Goal: Find specific page/section: Find specific page/section

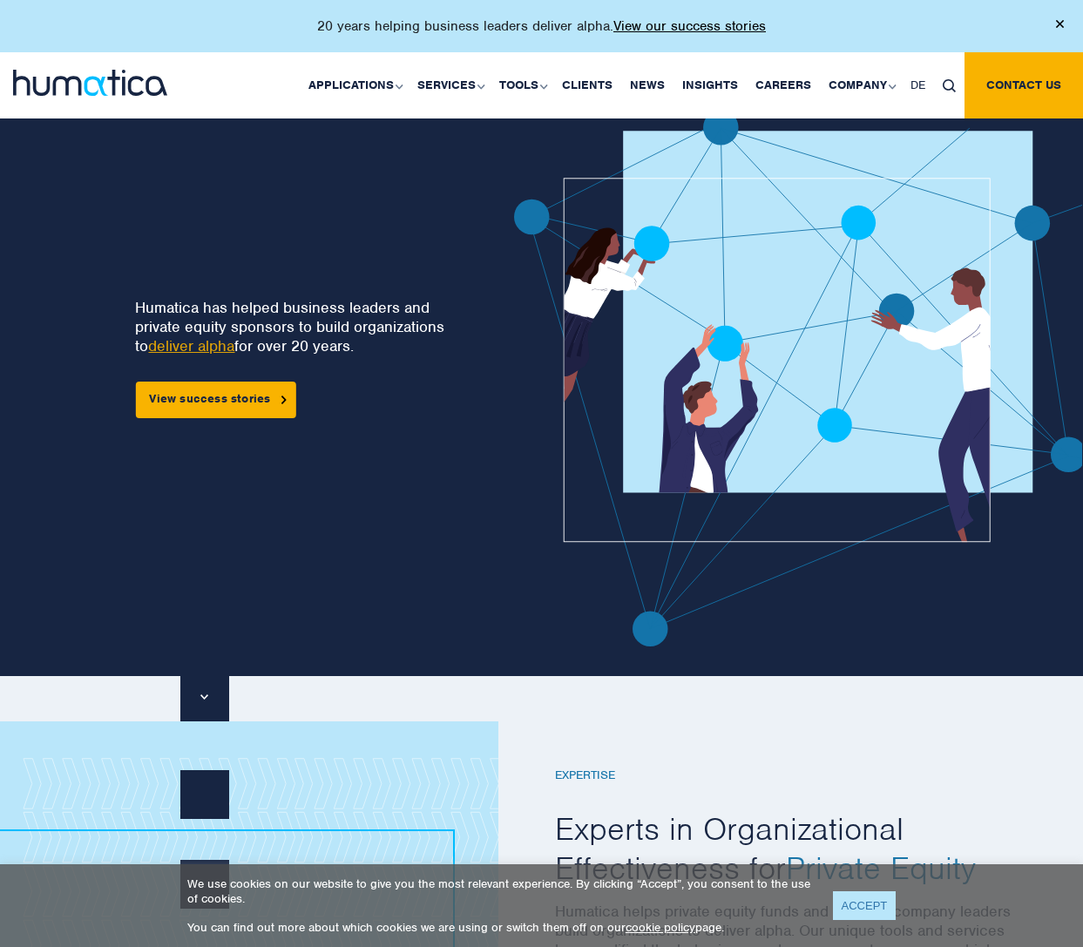
click at [846, 911] on link "ACCEPT" at bounding box center [865, 905] width 64 height 29
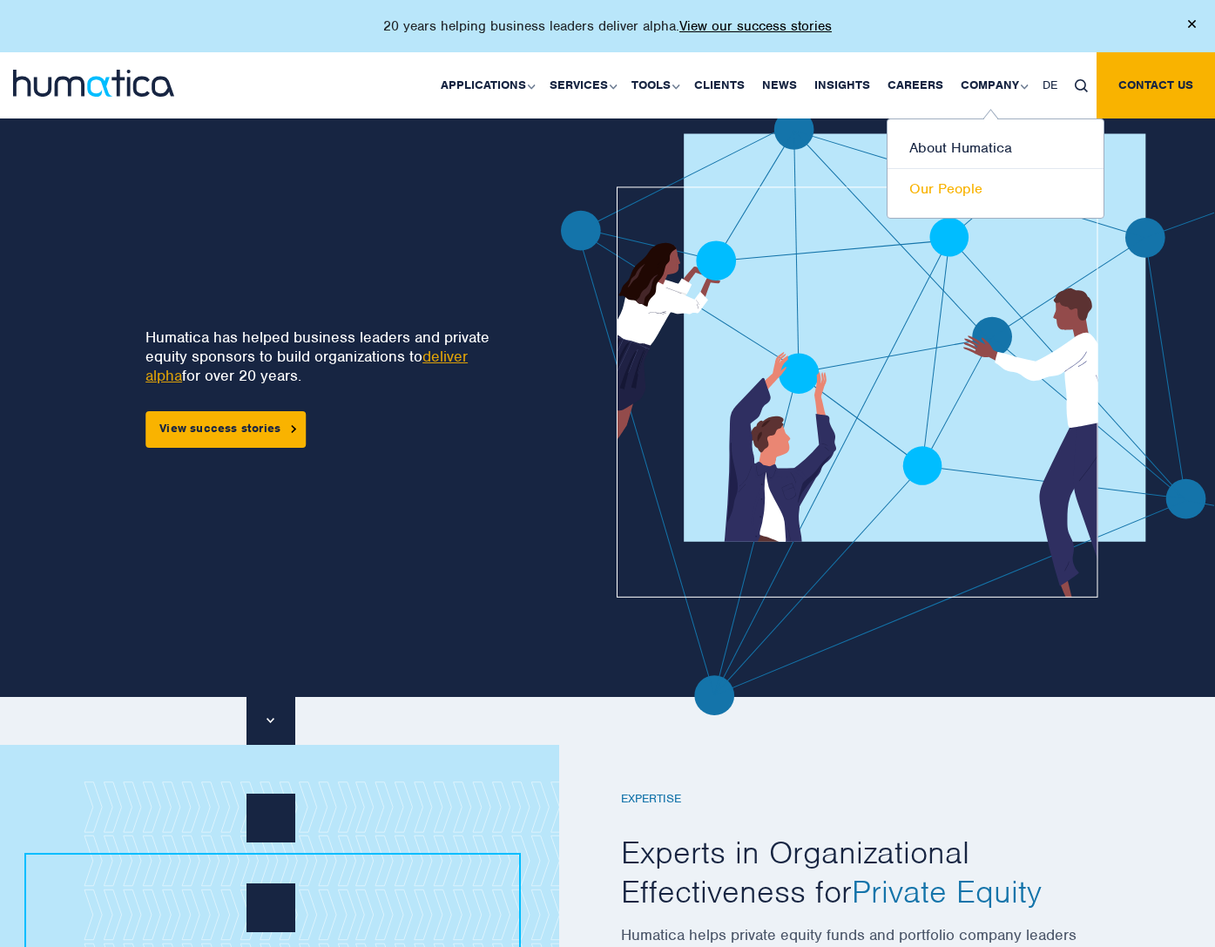
click at [951, 188] on link "Our People" at bounding box center [996, 189] width 216 height 40
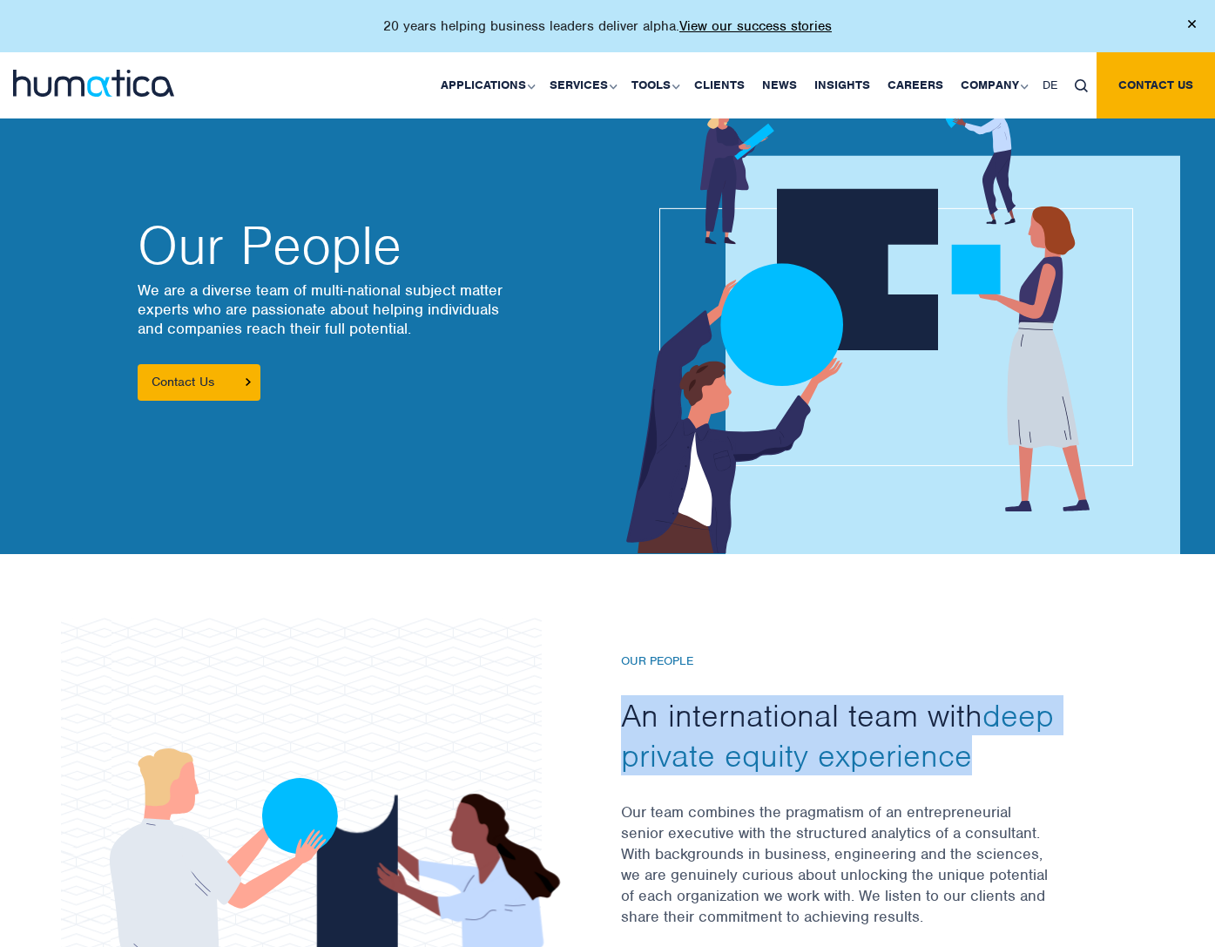
drag, startPoint x: 626, startPoint y: 713, endPoint x: 1007, endPoint y: 762, distance: 383.9
click at [1013, 763] on h2 "An international team with deep private equity experience" at bounding box center [856, 735] width 470 height 80
drag, startPoint x: 623, startPoint y: 658, endPoint x: 976, endPoint y: 776, distance: 372.2
click at [978, 776] on div "Our People An international team with deep private equity experience Our team c…" at bounding box center [856, 852] width 470 height 396
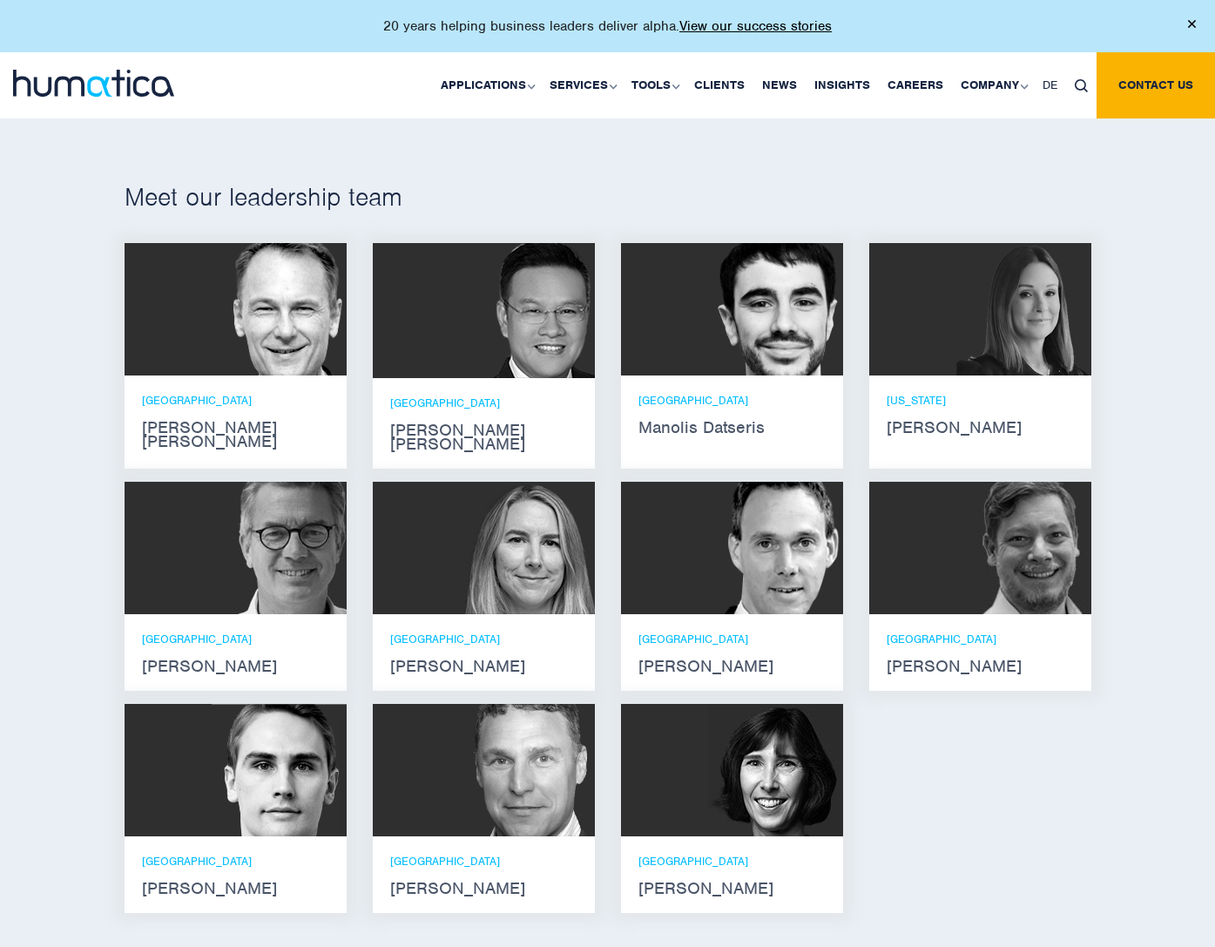
scroll to position [992, 0]
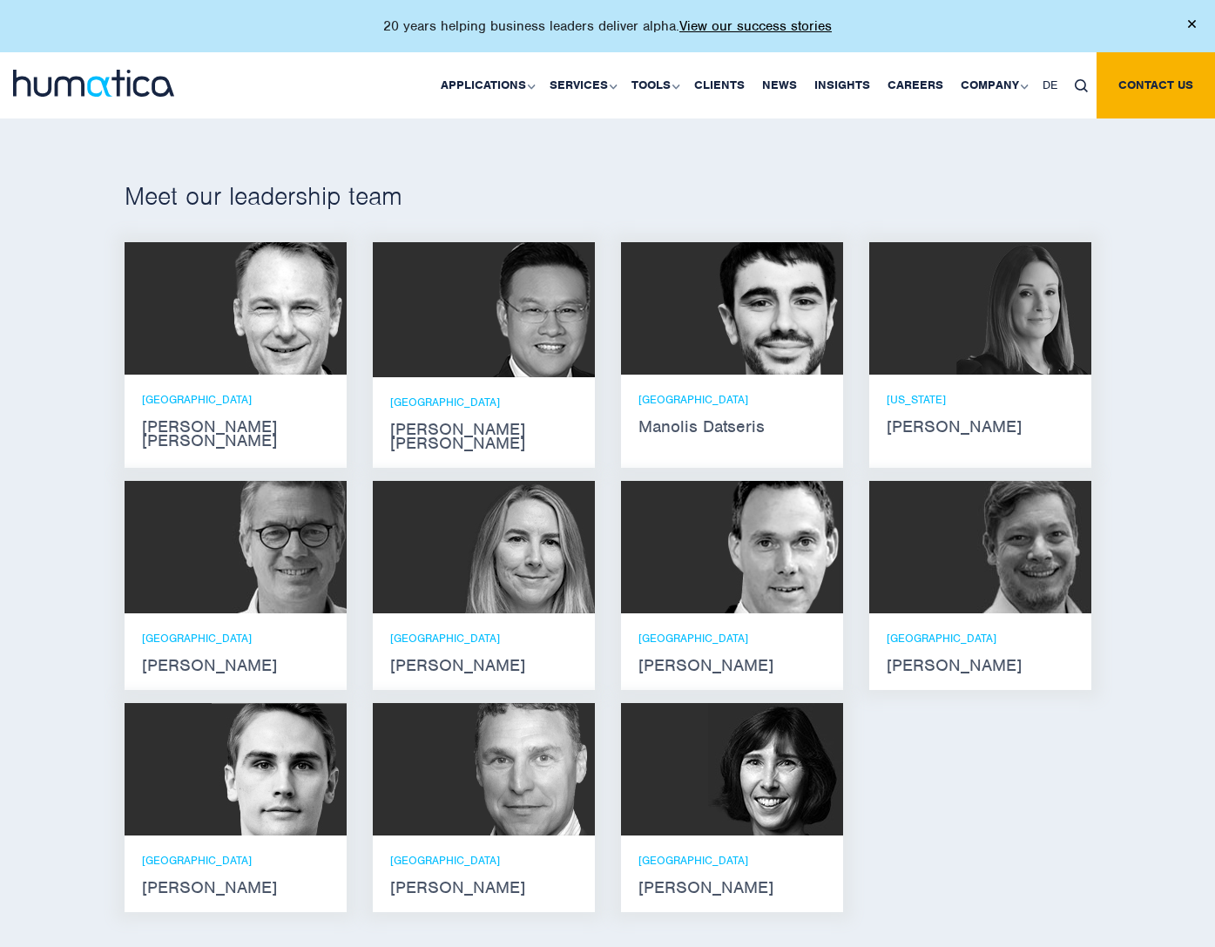
click at [210, 881] on strong "Paul Simpson" at bounding box center [235, 888] width 187 height 14
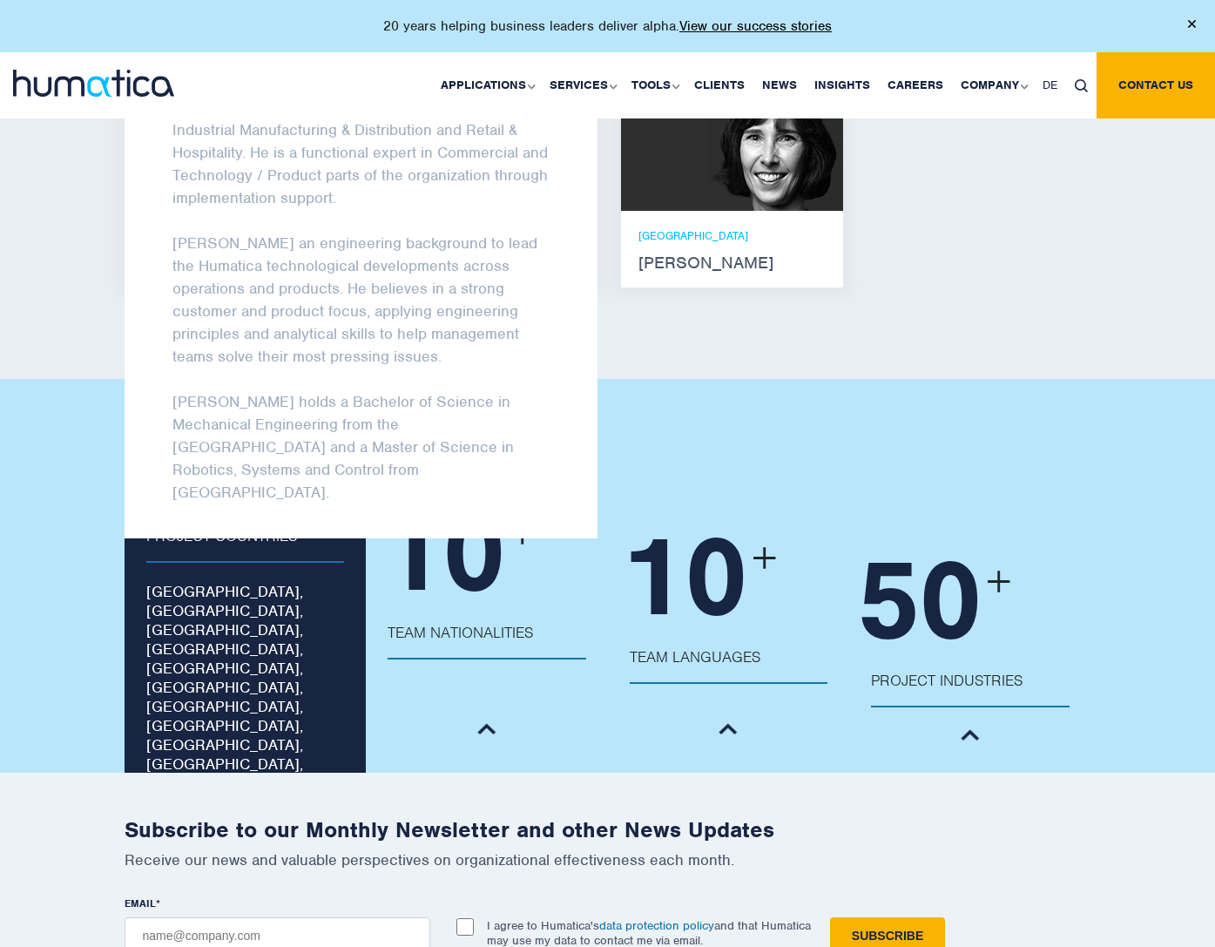
scroll to position [1617, 0]
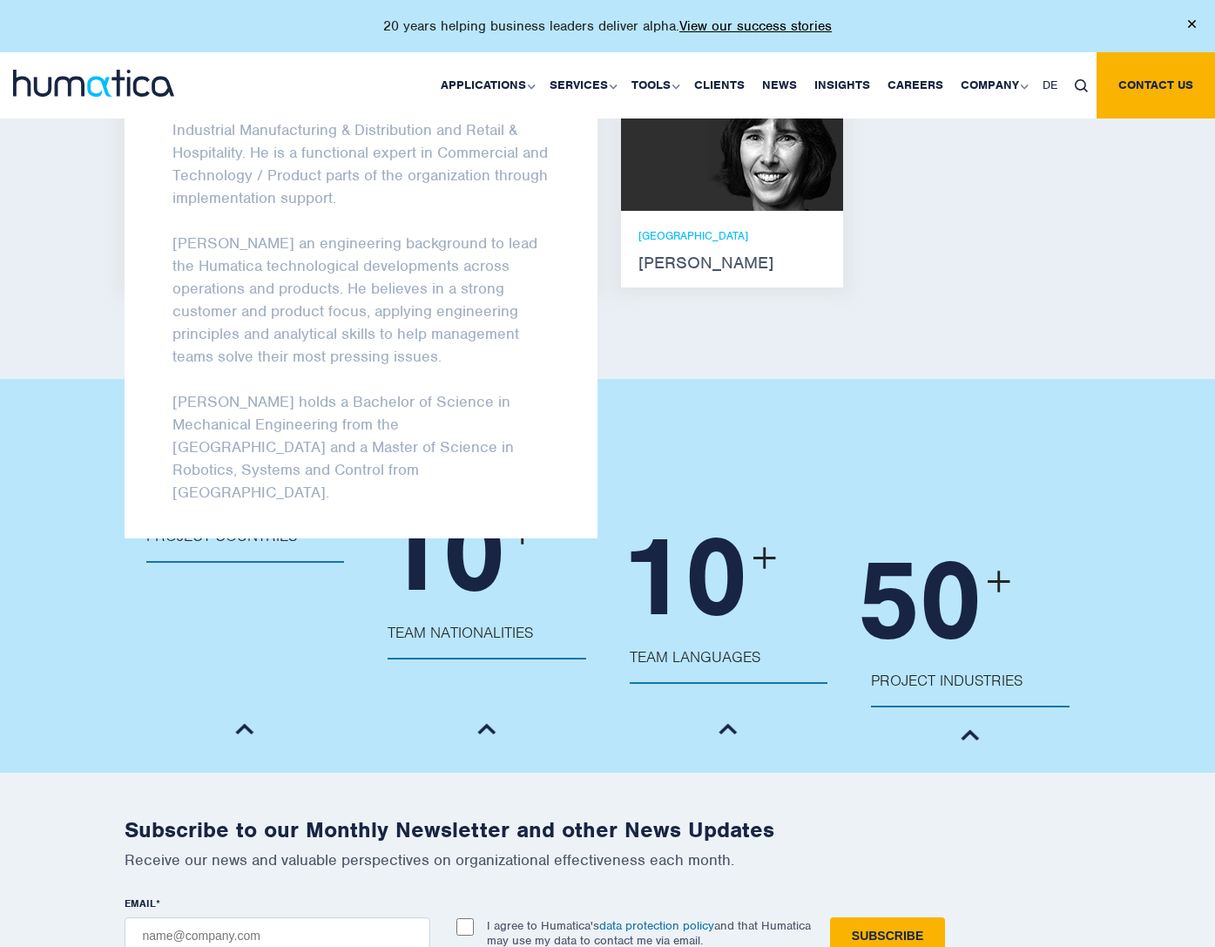
click at [47, 827] on div "Subscribe to our Monthly Newsletter and other News Updates Receive our news and…" at bounding box center [607, 889] width 1215 height 233
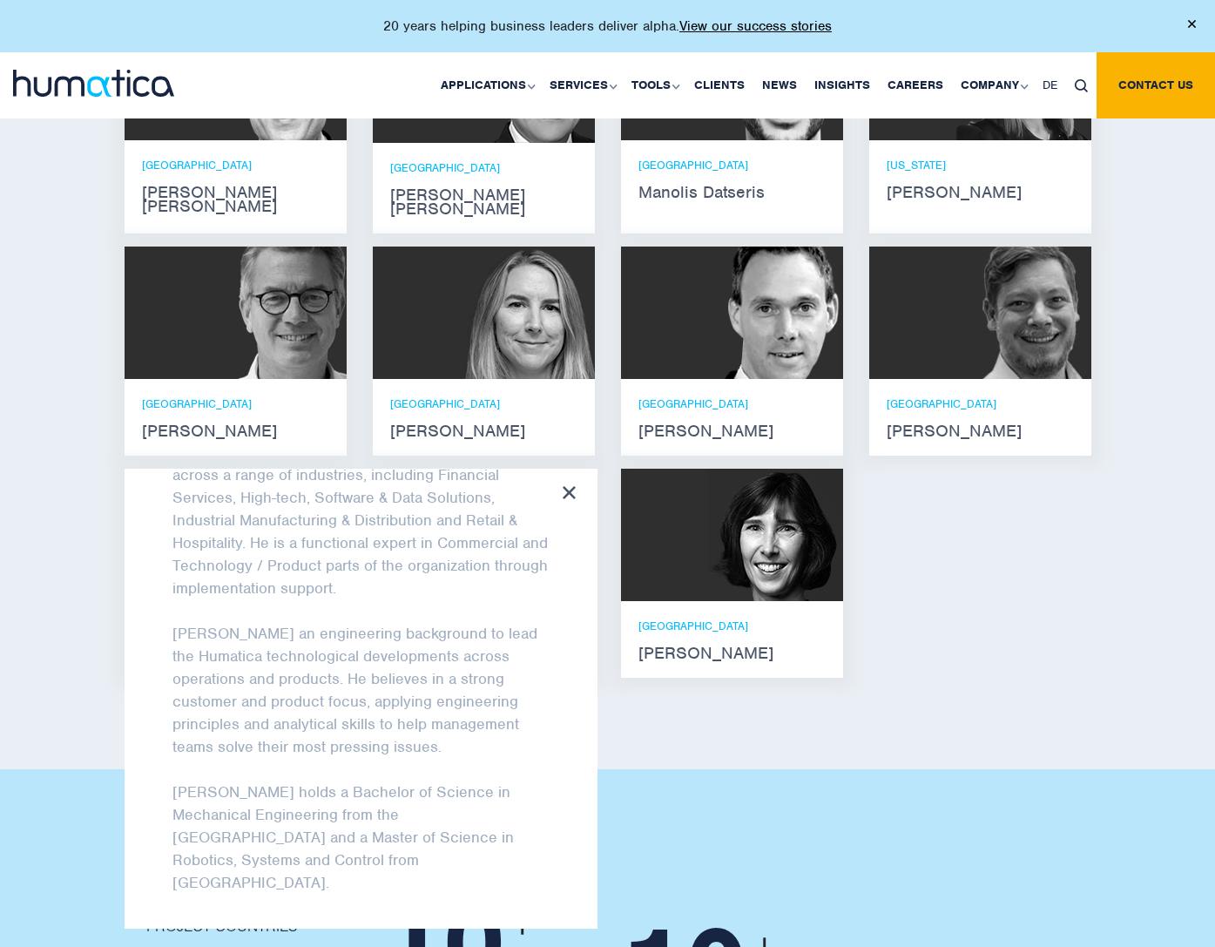
scroll to position [1237, 0]
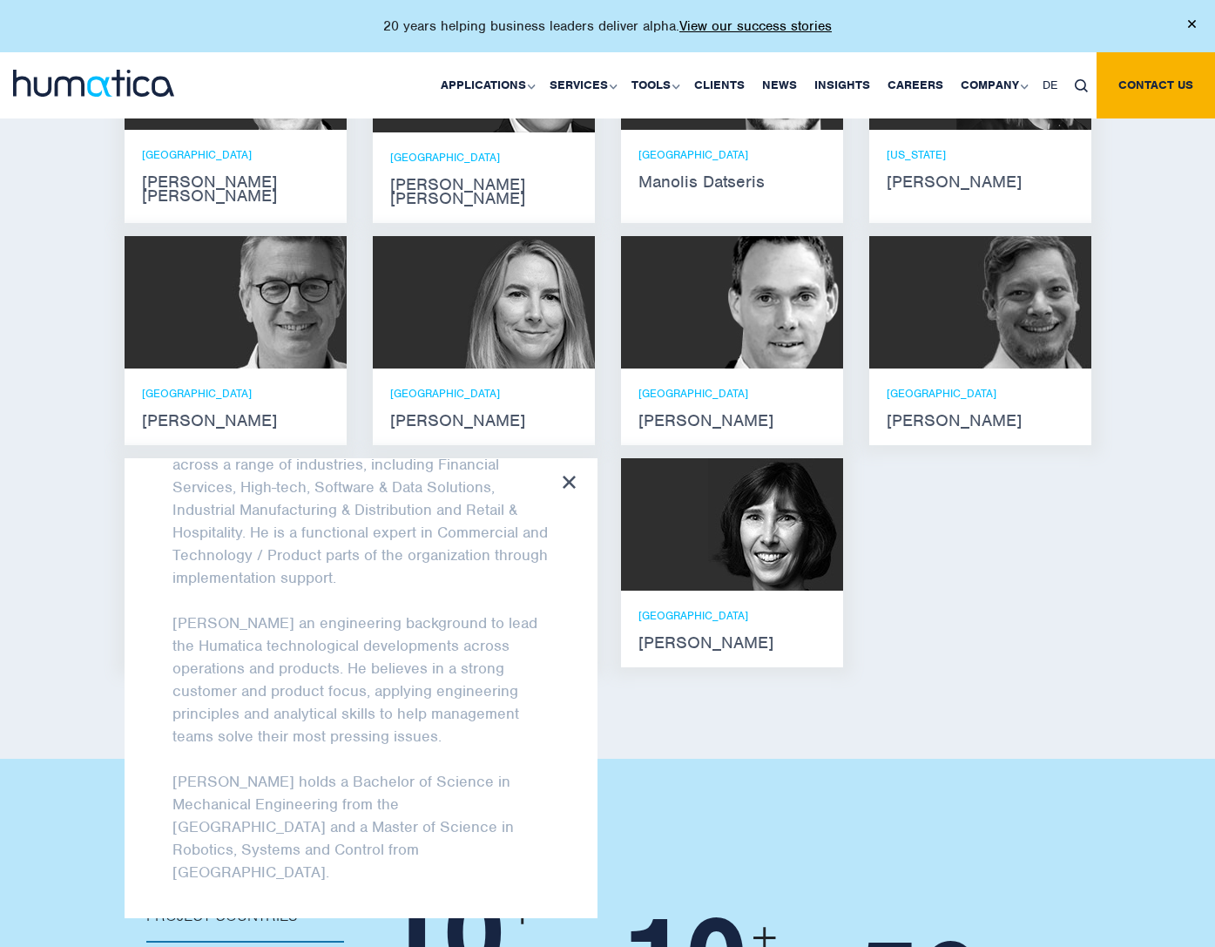
click at [62, 825] on div "20 + Project Countries Australia, Belgium, Canada, China, Denmark, Finland, Fra…" at bounding box center [607, 956] width 1215 height 395
click at [569, 476] on icon at bounding box center [569, 482] width 13 height 13
